Goal: Task Accomplishment & Management: Manage account settings

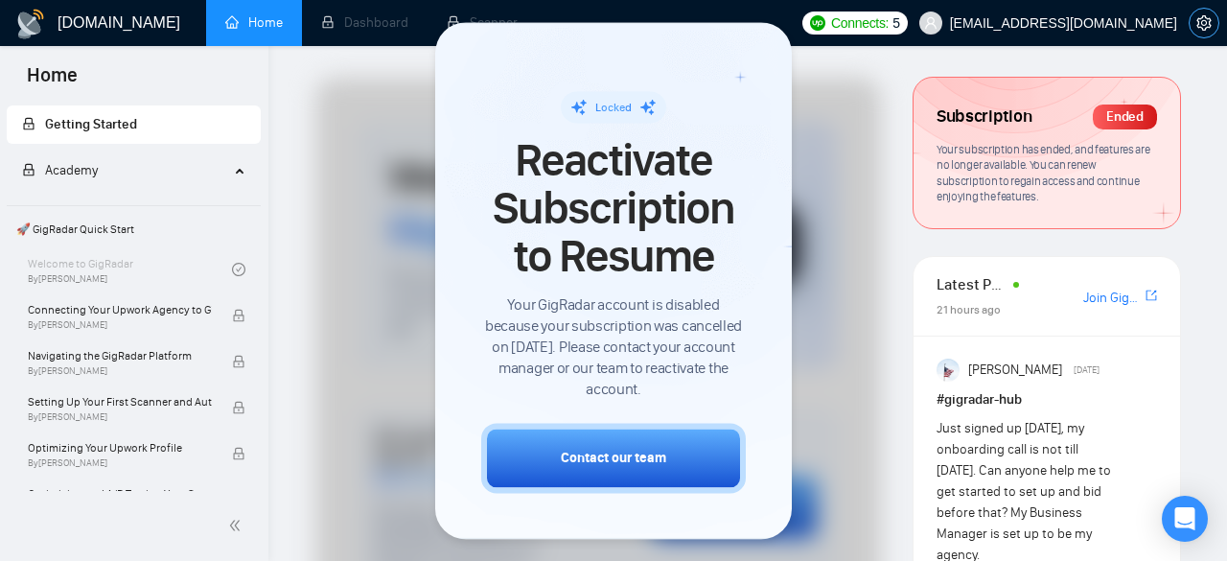
click at [1198, 23] on icon "setting" at bounding box center [1203, 22] width 14 height 15
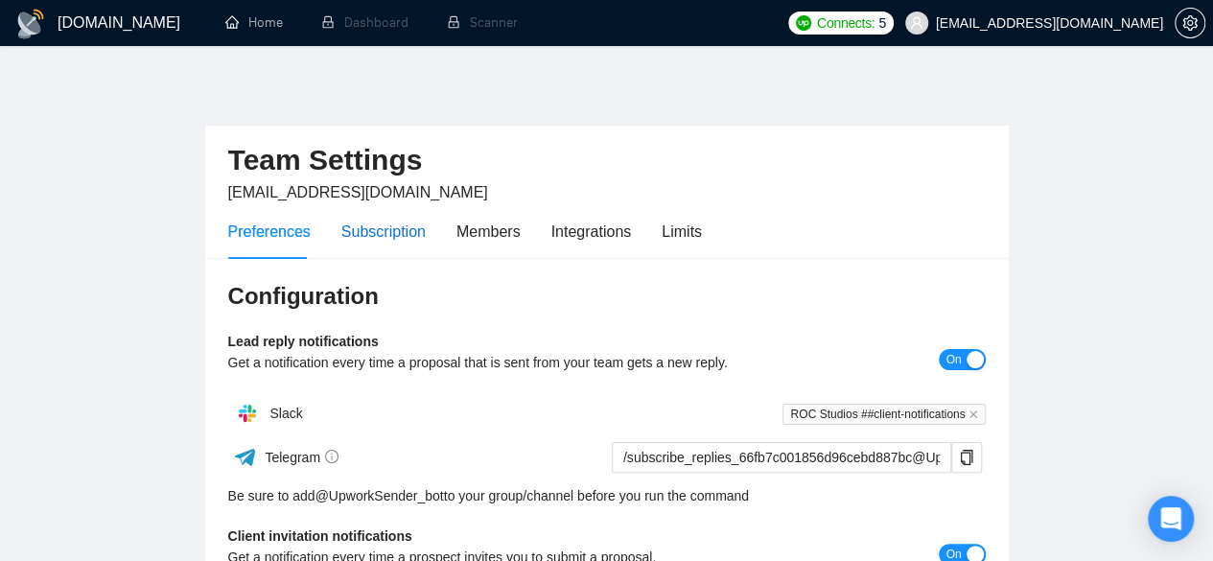
click at [374, 223] on div "Subscription" at bounding box center [383, 232] width 84 height 24
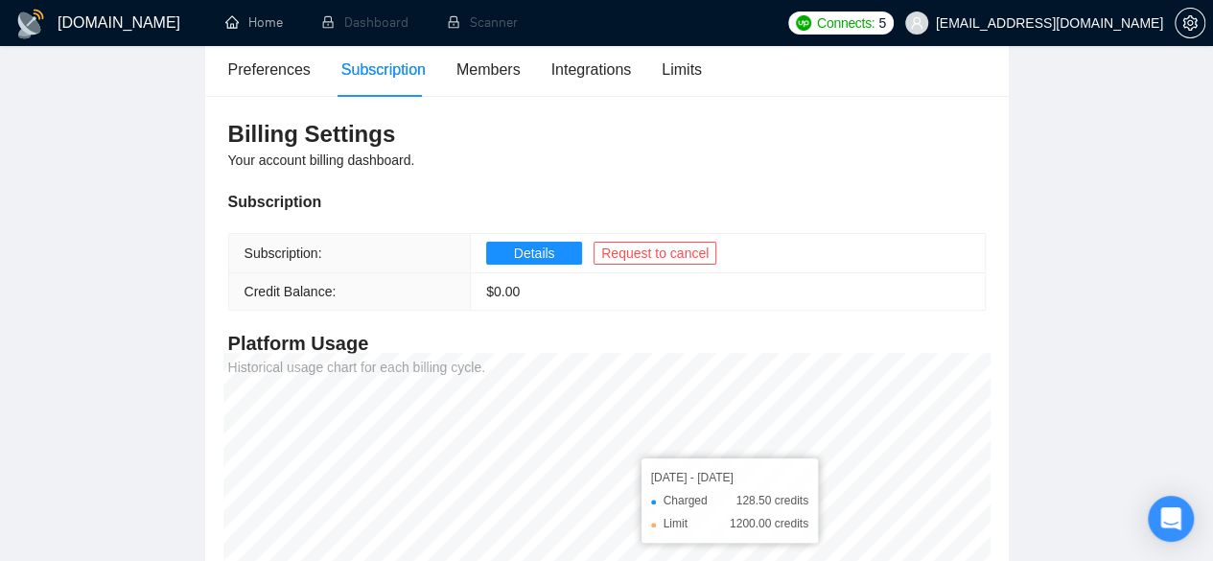
scroll to position [151, 0]
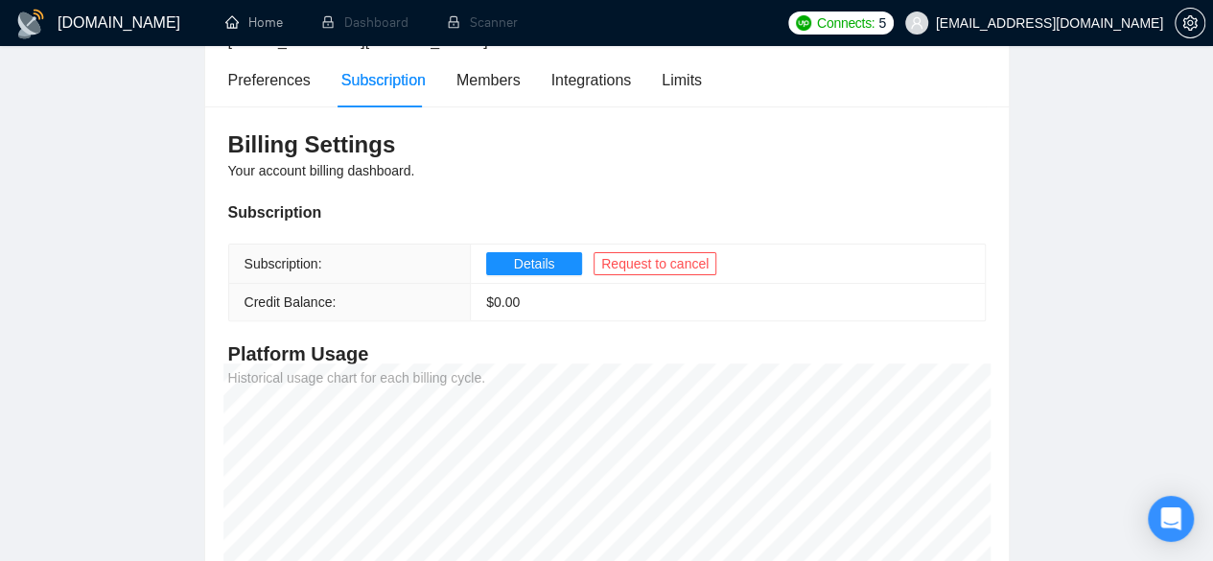
drag, startPoint x: 822, startPoint y: 203, endPoint x: 716, endPoint y: 197, distance: 106.6
click at [716, 197] on div "Billing Settings Your account billing dashboard. Subscription Subscription: Det…" at bounding box center [606, 402] width 803 height 593
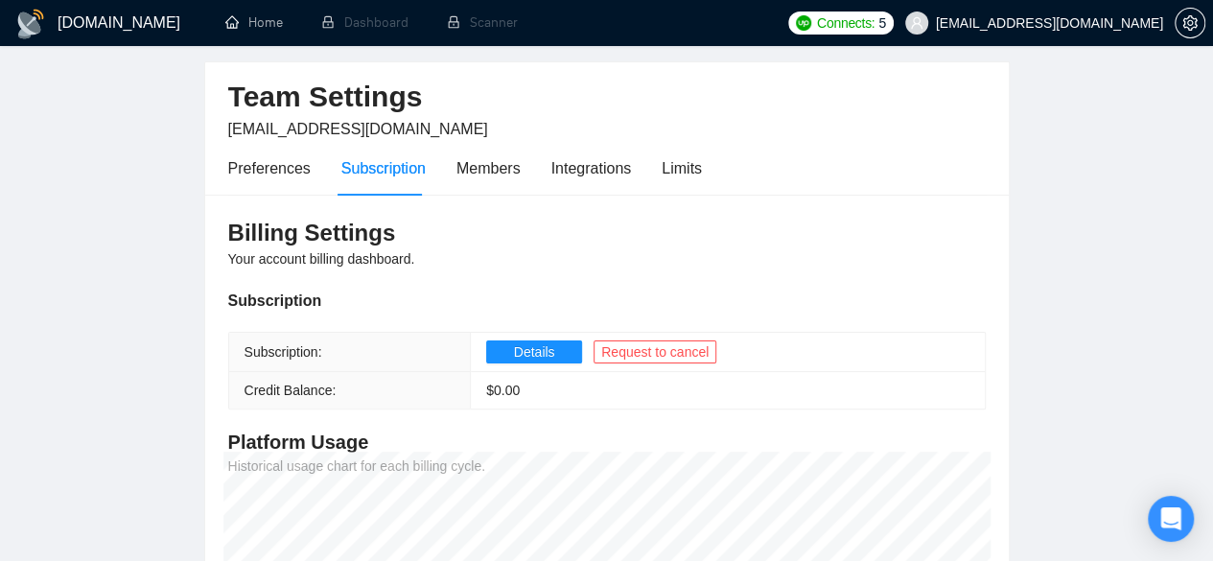
scroll to position [0, 0]
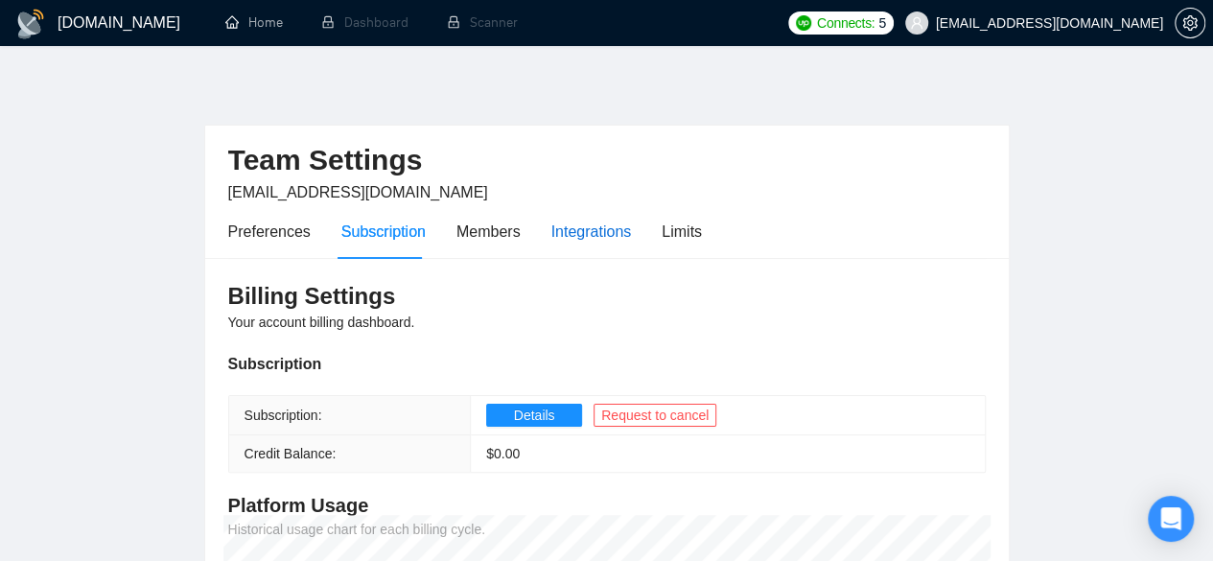
click at [596, 224] on div "Integrations" at bounding box center [591, 232] width 81 height 24
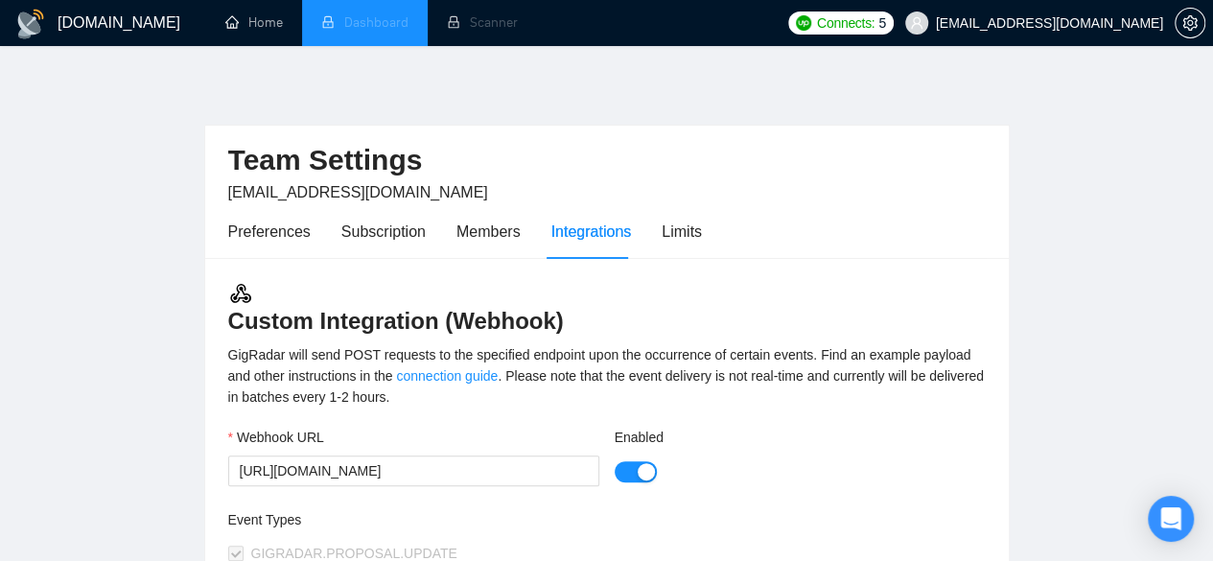
click at [351, 32] on li "Dashboard" at bounding box center [365, 23] width 126 height 46
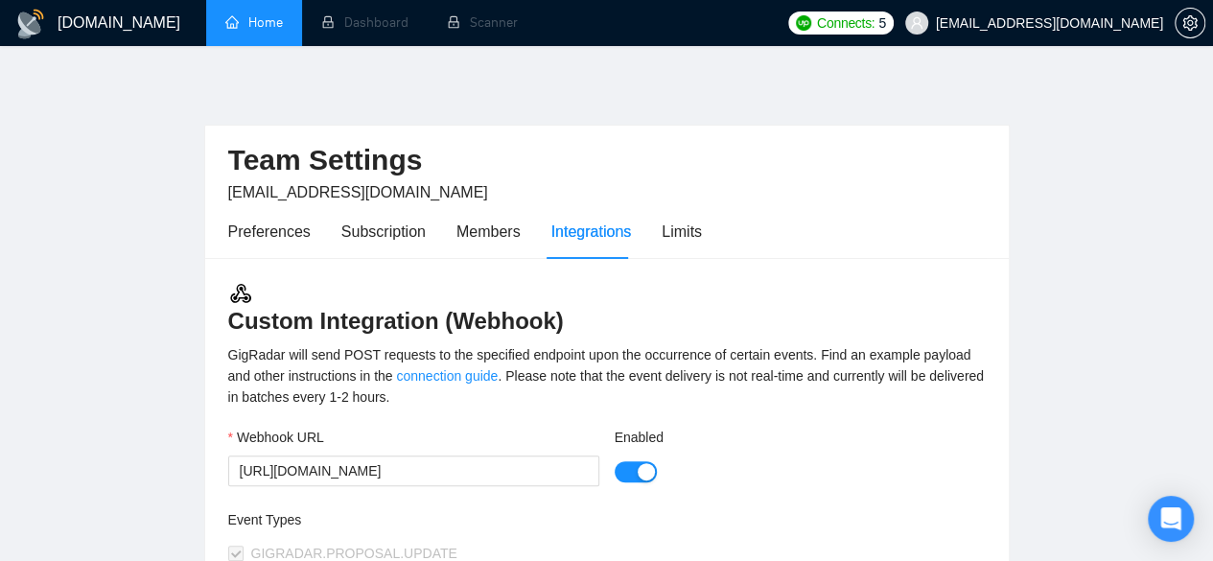
click at [273, 31] on link "Home" at bounding box center [254, 22] width 58 height 16
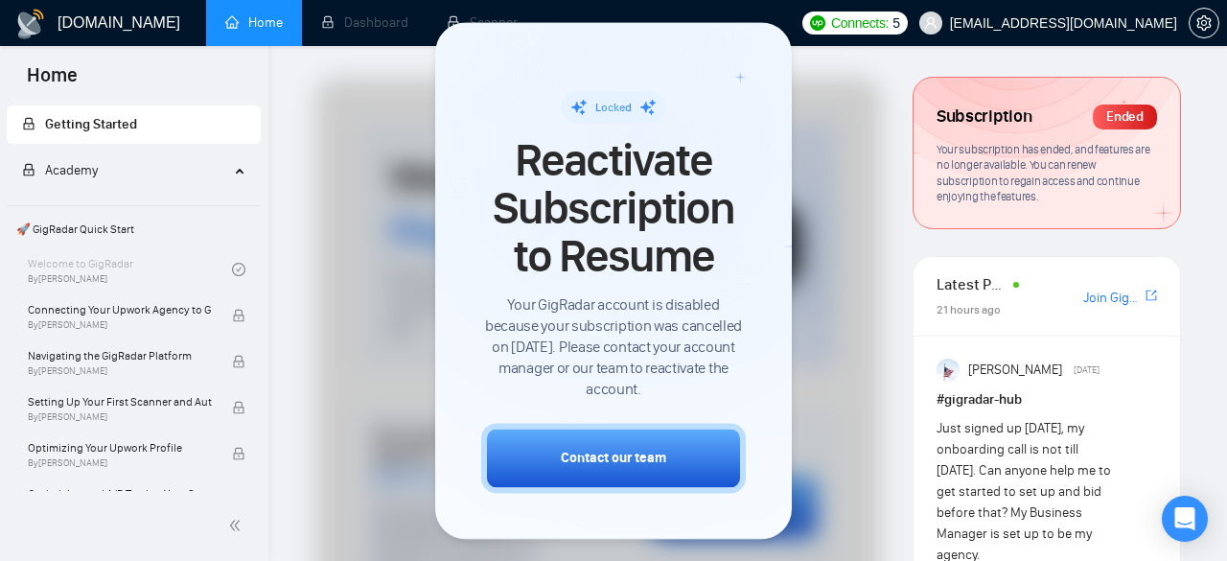
click at [1107, 121] on div "Ended" at bounding box center [1125, 116] width 64 height 25
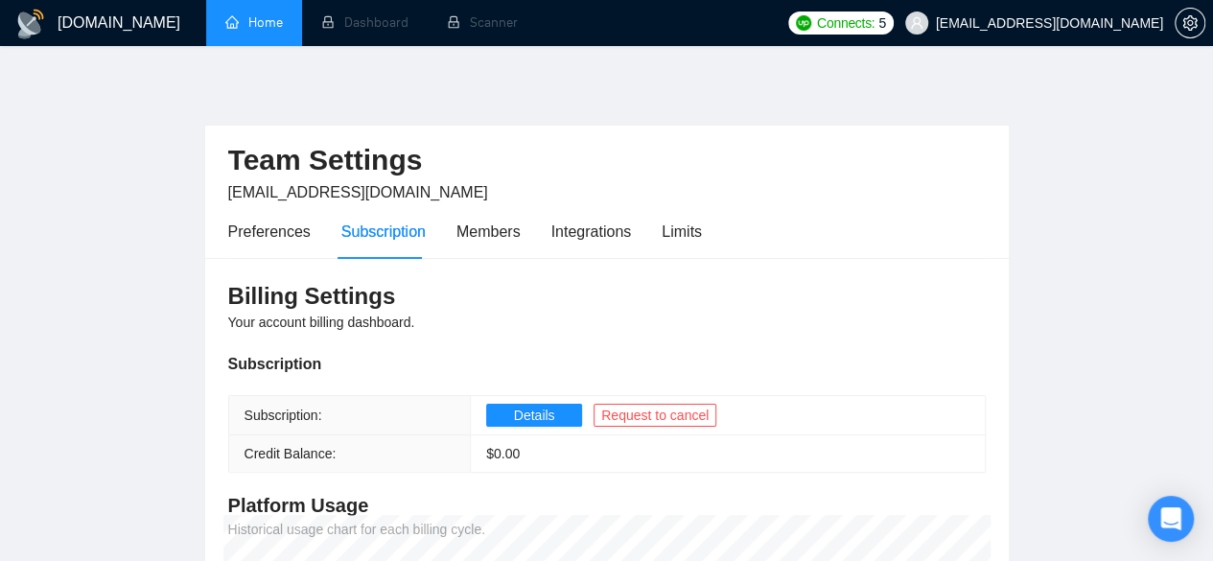
click at [649, 222] on div "Preferences Subscription Members Integrations Limits" at bounding box center [465, 231] width 474 height 55
click at [679, 232] on div "Limits" at bounding box center [681, 232] width 40 height 24
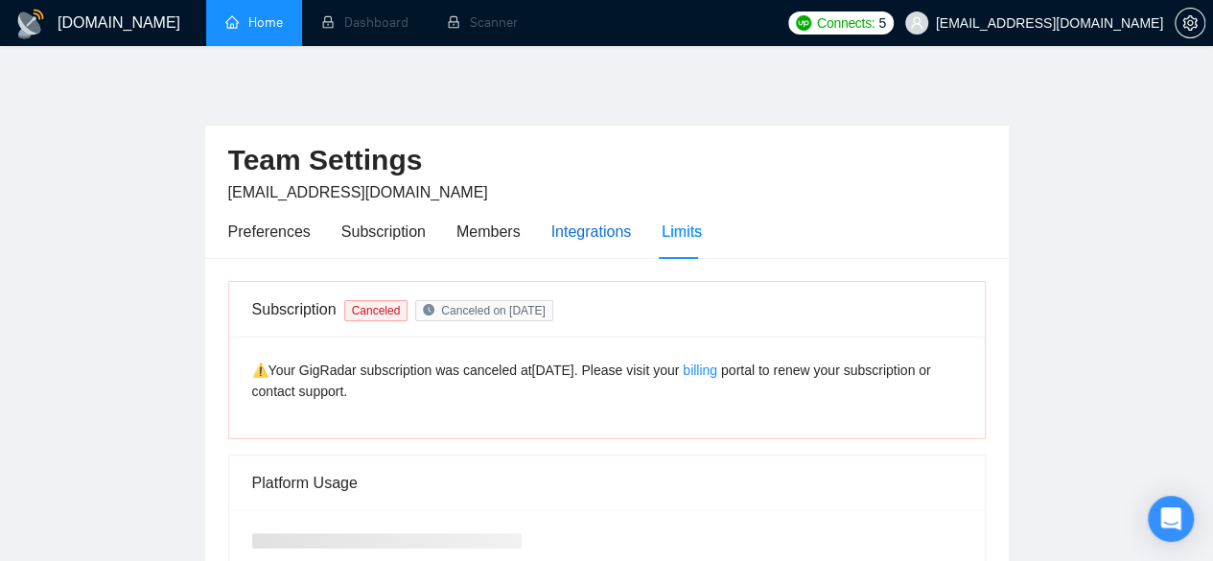
click at [608, 239] on div "Integrations" at bounding box center [591, 232] width 81 height 24
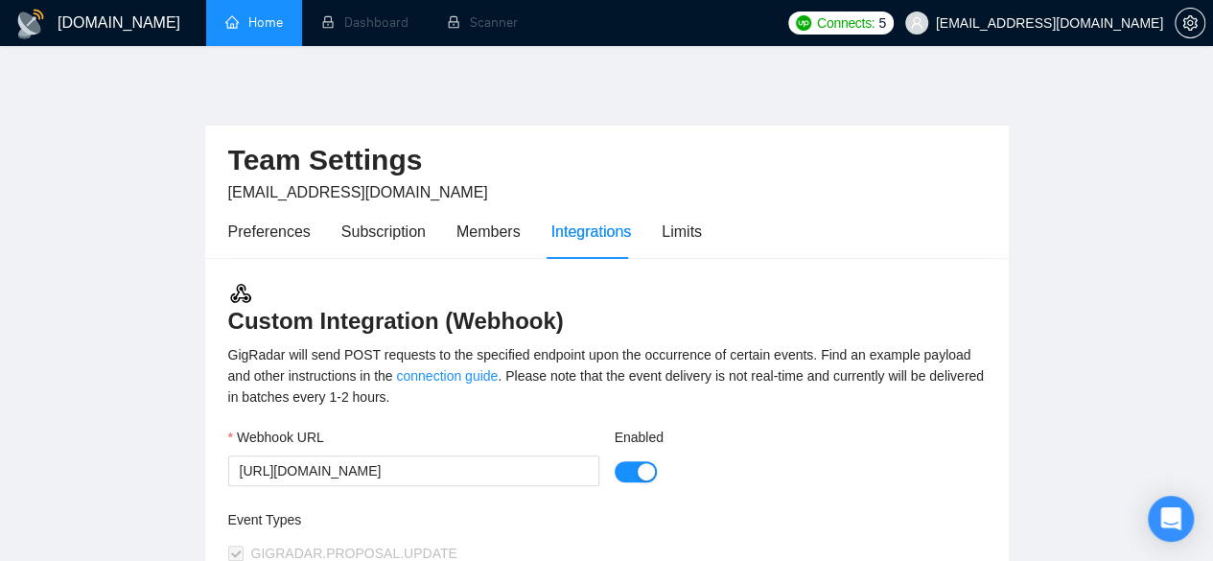
click at [240, 22] on link "Home" at bounding box center [254, 22] width 58 height 16
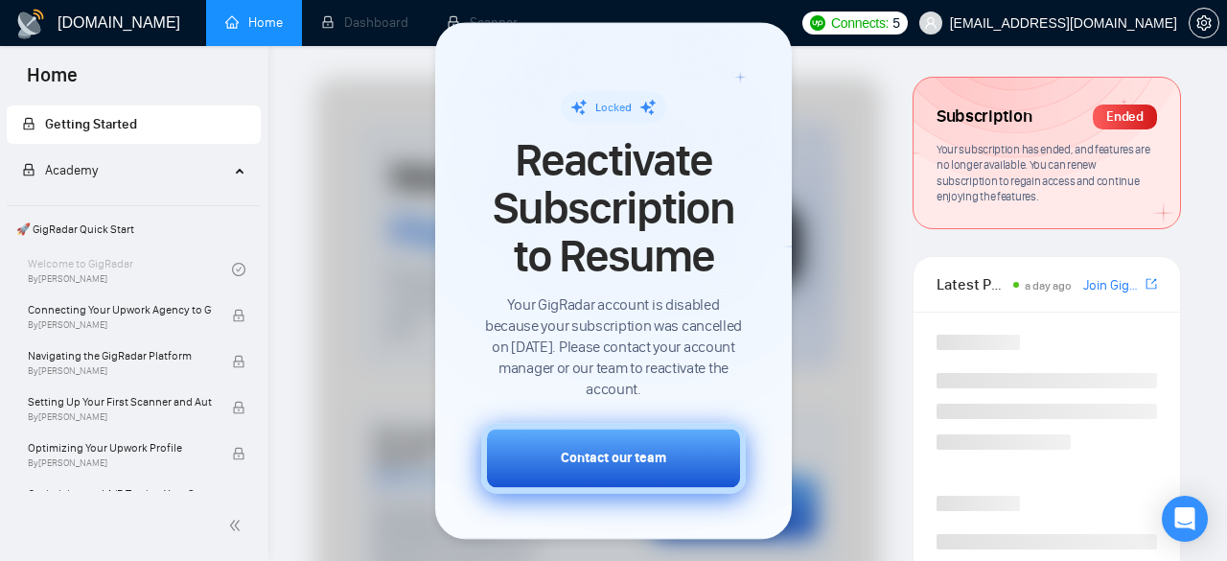
click at [681, 467] on button "Contact our team" at bounding box center [613, 458] width 265 height 70
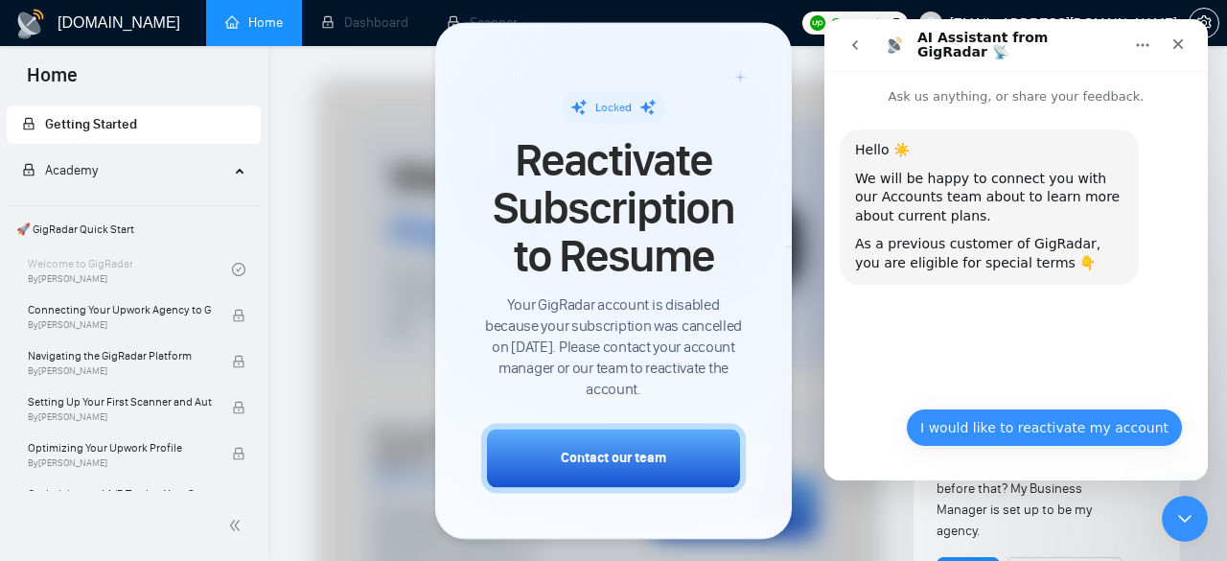
click at [1042, 429] on button "I would like to reactivate my account" at bounding box center [1044, 427] width 277 height 38
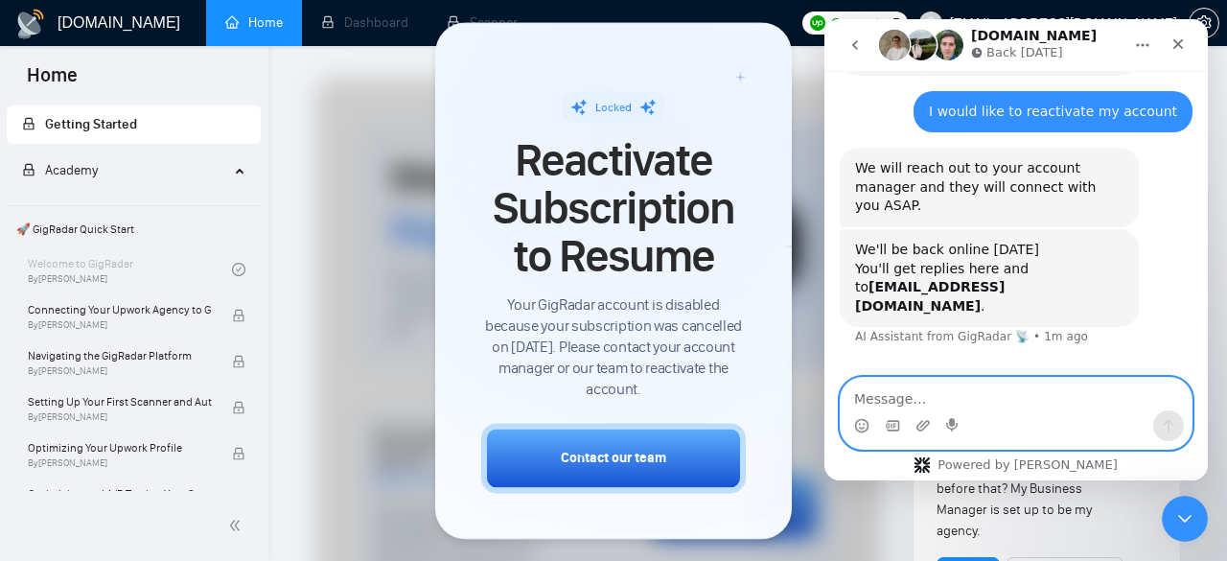
scroll to position [214, 0]
